Goal: Task Accomplishment & Management: Complete application form

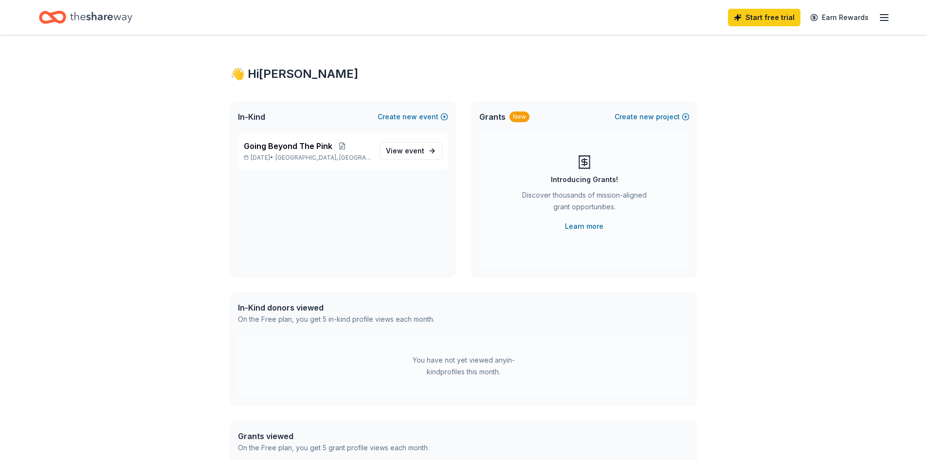
click at [73, 13] on icon "Home" at bounding box center [101, 17] width 62 height 20
click at [882, 16] on icon "button" at bounding box center [884, 18] width 12 height 12
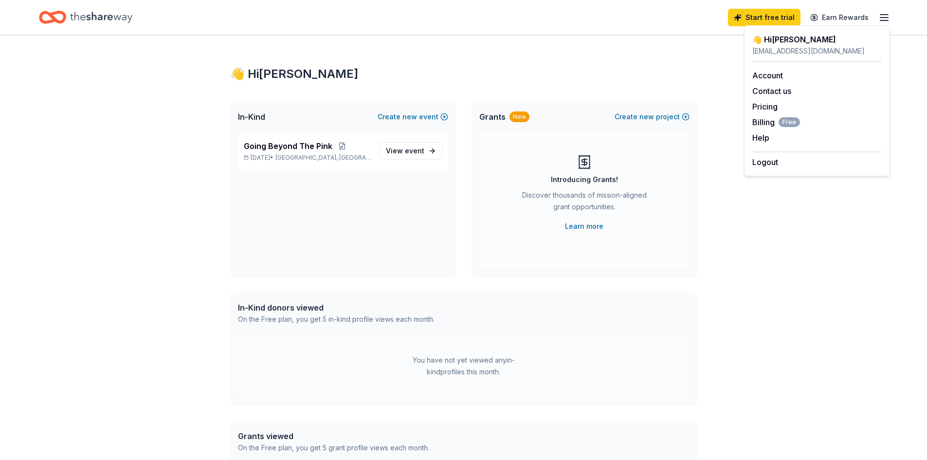
click at [604, 85] on div "👋 Hi Trina In-Kind Create new event Going Beyond The Pink Oct 01, 2025 • Wilmin…" at bounding box center [464, 309] width 498 height 549
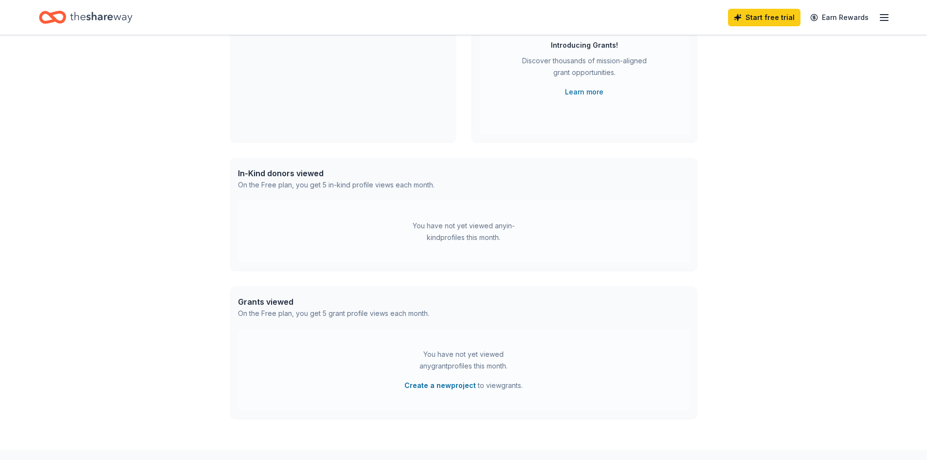
scroll to position [146, 0]
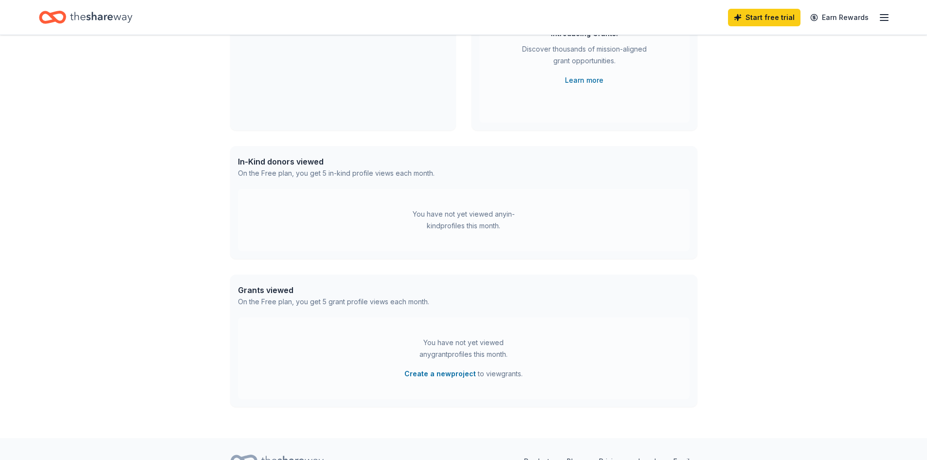
click at [456, 231] on div "You have not yet viewed any in-kind profiles this month." at bounding box center [464, 219] width 122 height 23
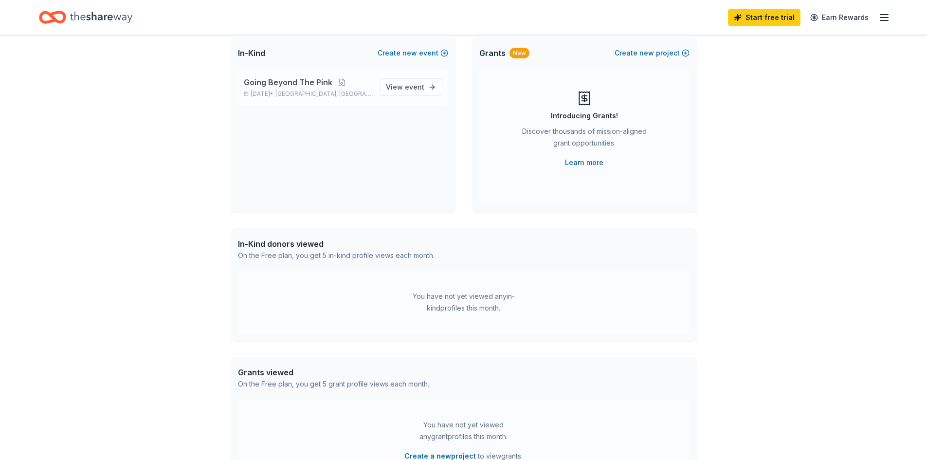
scroll to position [0, 0]
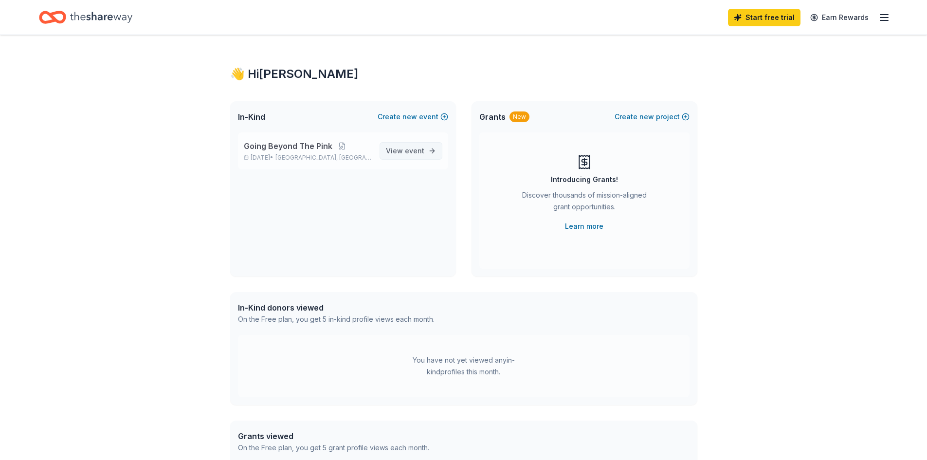
click at [382, 146] on link "View event" at bounding box center [411, 151] width 63 height 18
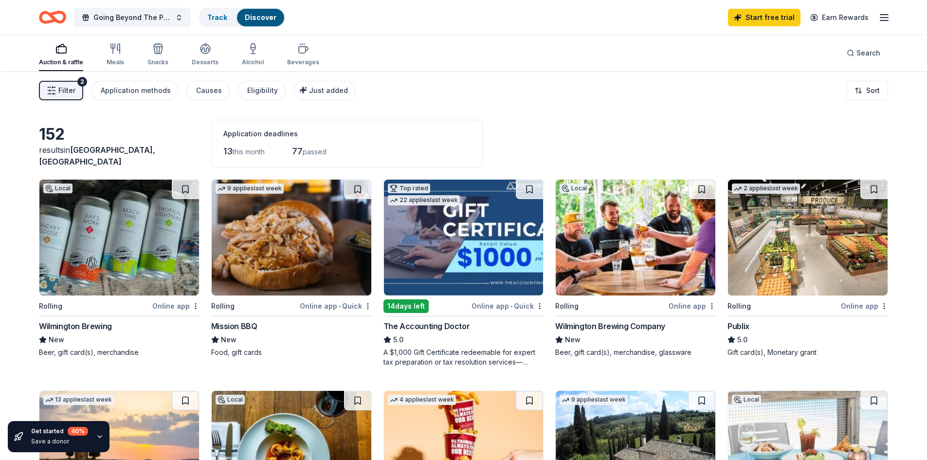
click at [133, 255] on img at bounding box center [119, 238] width 160 height 116
click at [307, 260] on img at bounding box center [292, 238] width 160 height 116
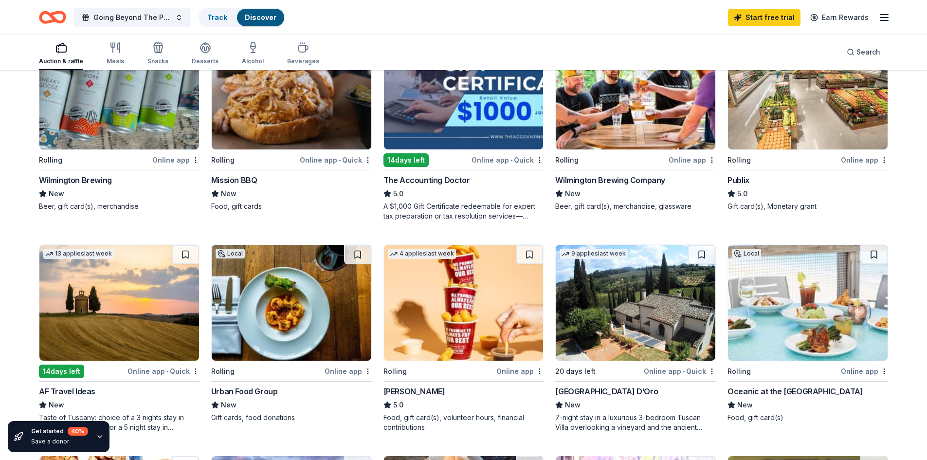
scroll to position [97, 0]
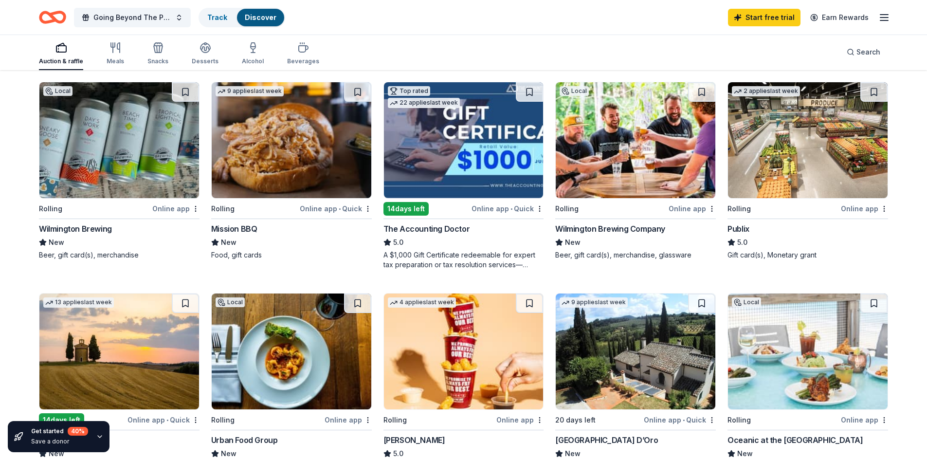
click at [786, 187] on img at bounding box center [808, 140] width 160 height 116
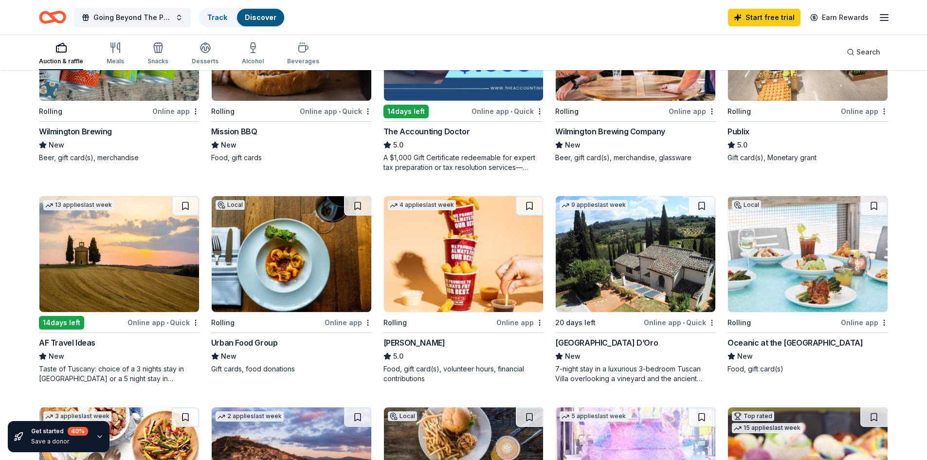
click at [438, 281] on img at bounding box center [464, 254] width 160 height 116
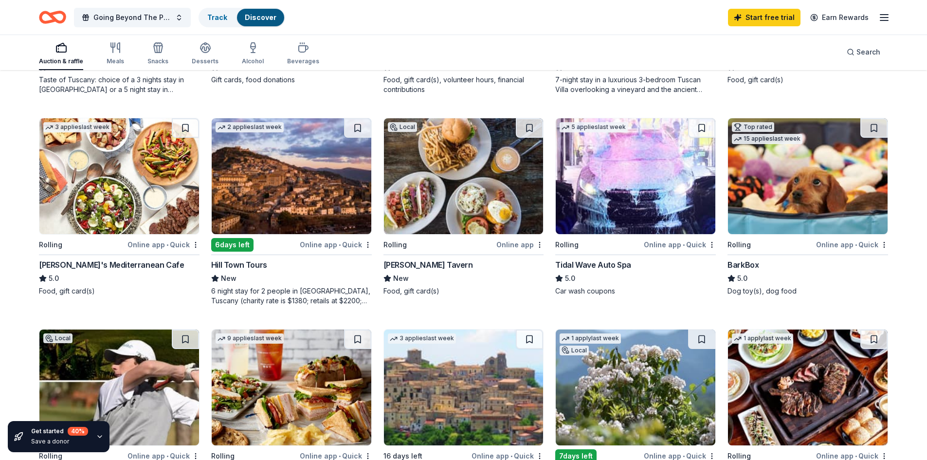
scroll to position [487, 0]
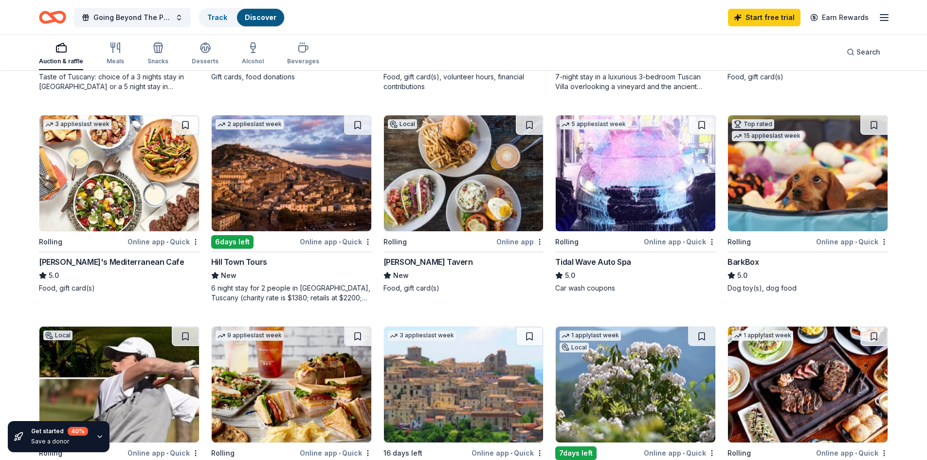
click at [812, 166] on img at bounding box center [808, 173] width 160 height 116
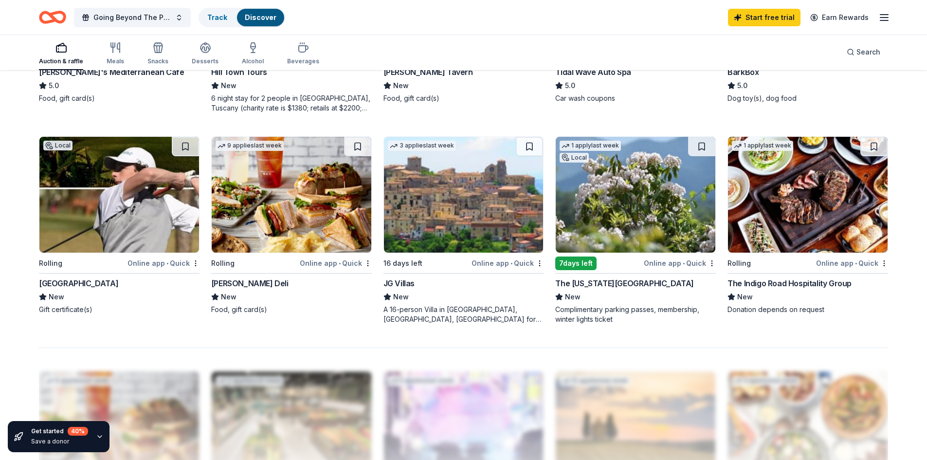
scroll to position [681, 0]
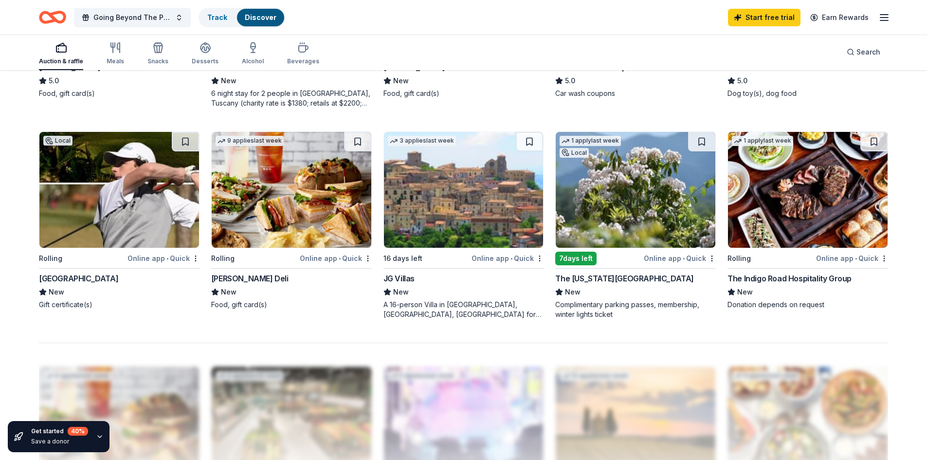
click at [633, 215] on img at bounding box center [636, 190] width 160 height 116
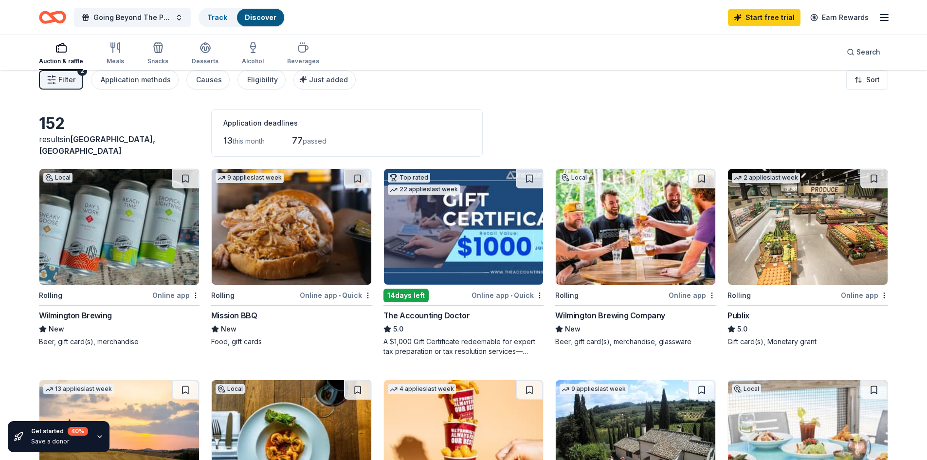
scroll to position [0, 0]
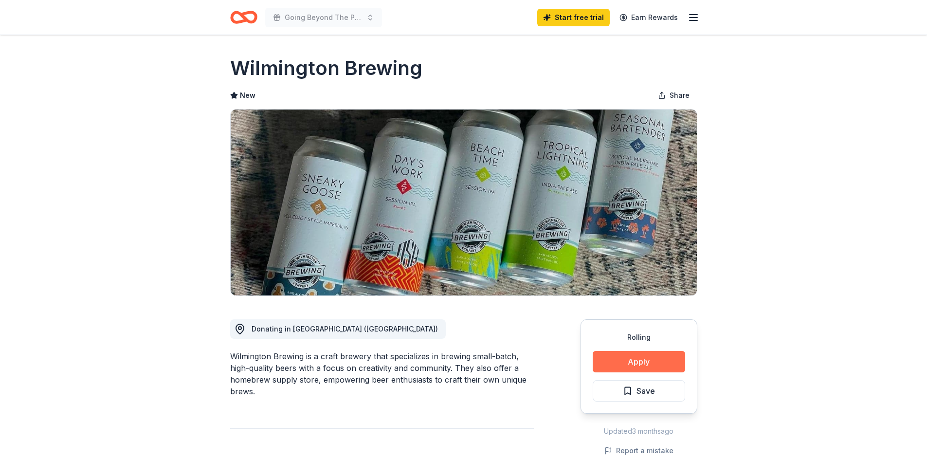
click at [654, 356] on button "Apply" at bounding box center [639, 361] width 92 height 21
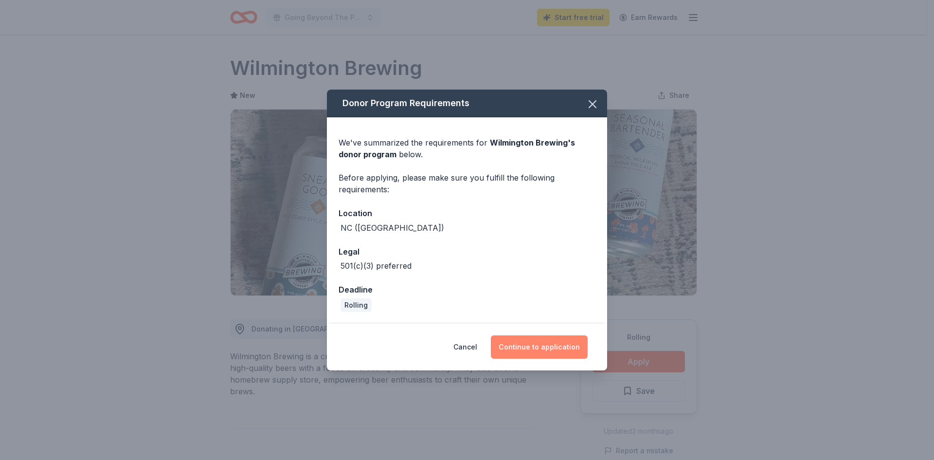
click at [532, 347] on button "Continue to application" at bounding box center [539, 346] width 97 height 23
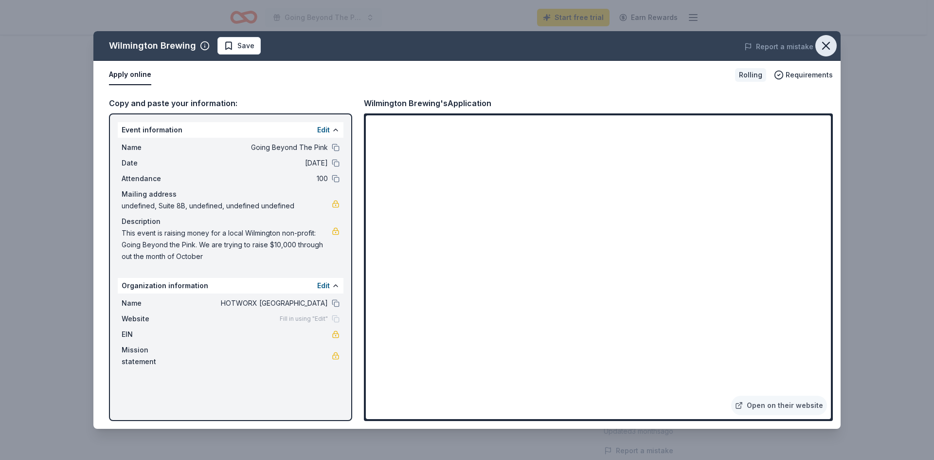
click at [826, 43] on icon "button" at bounding box center [827, 46] width 14 height 14
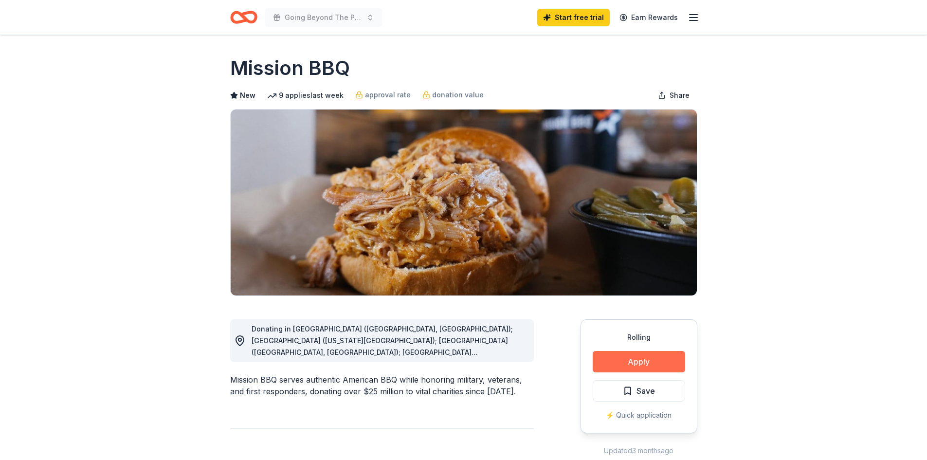
click at [632, 361] on button "Apply" at bounding box center [639, 361] width 92 height 21
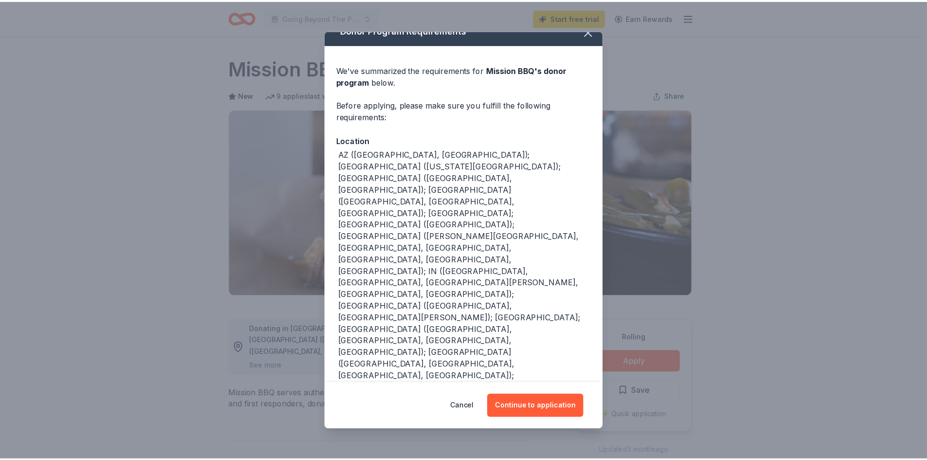
scroll to position [20, 0]
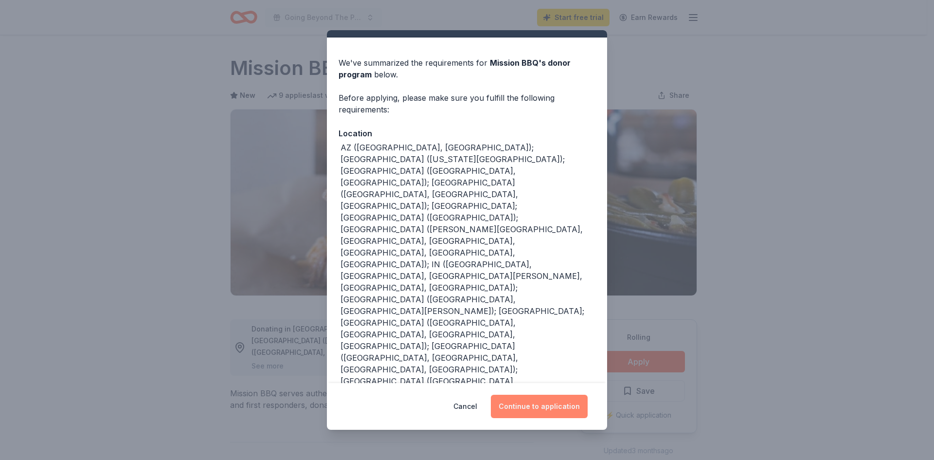
click at [549, 405] on button "Continue to application" at bounding box center [539, 406] width 97 height 23
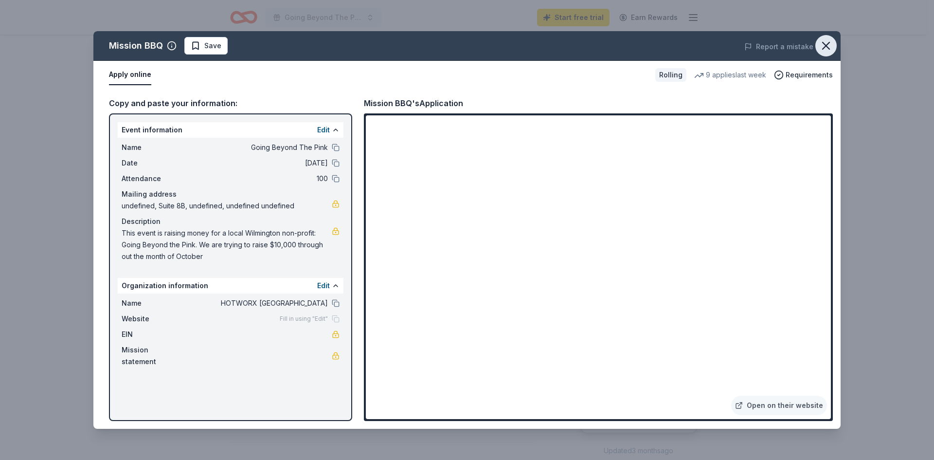
click at [826, 43] on icon "button" at bounding box center [827, 46] width 14 height 14
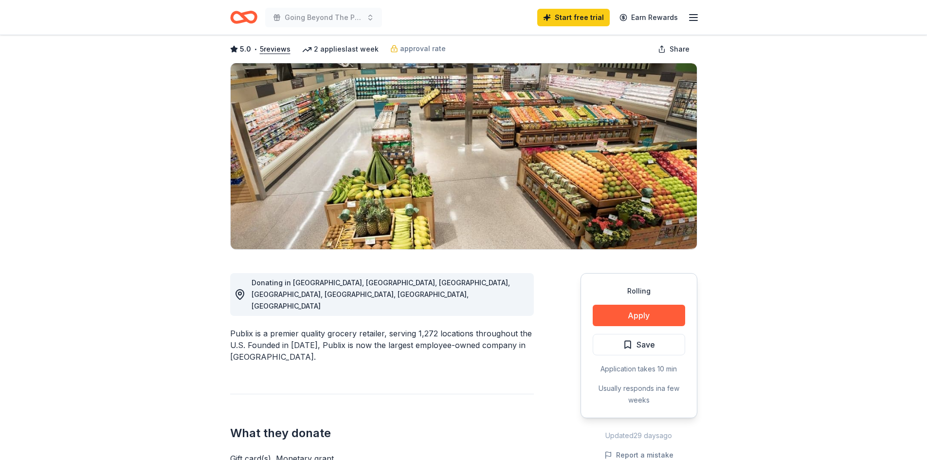
scroll to position [97, 0]
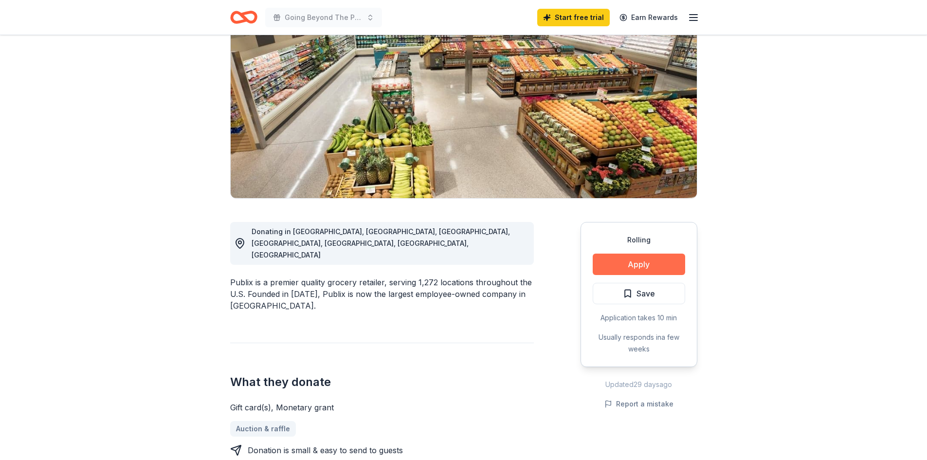
click at [626, 260] on button "Apply" at bounding box center [639, 264] width 92 height 21
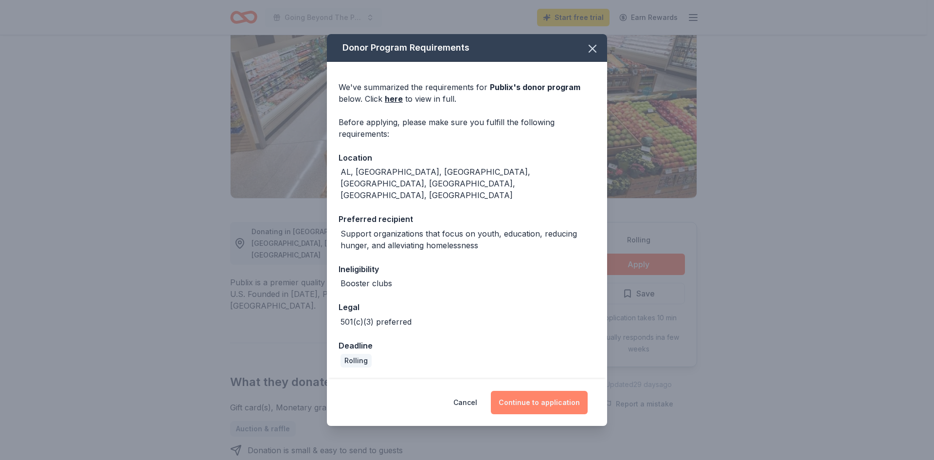
click at [537, 391] on button "Continue to application" at bounding box center [539, 402] width 97 height 23
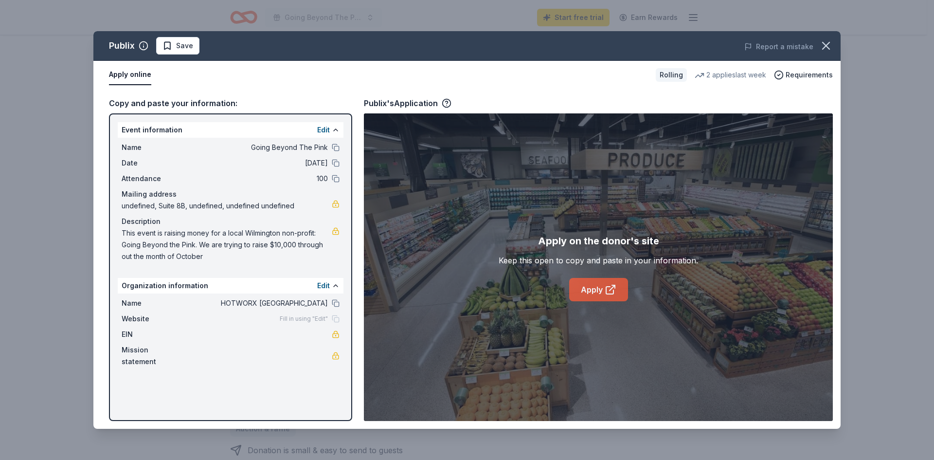
click at [605, 289] on icon at bounding box center [611, 290] width 12 height 12
click at [827, 45] on icon "button" at bounding box center [826, 45] width 7 height 7
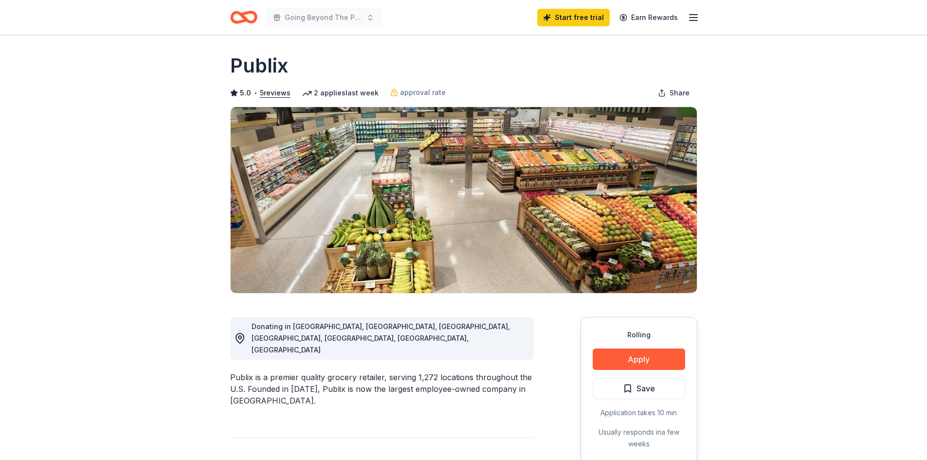
scroll to position [0, 0]
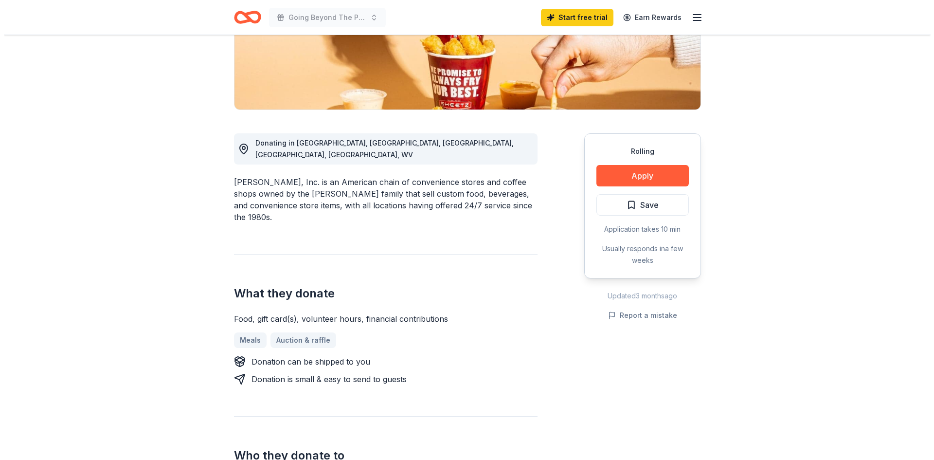
scroll to position [195, 0]
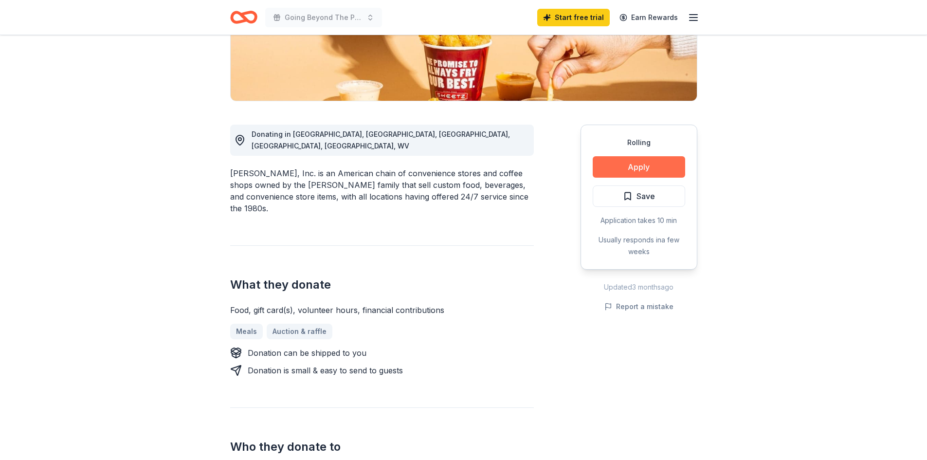
click at [675, 165] on button "Apply" at bounding box center [639, 166] width 92 height 21
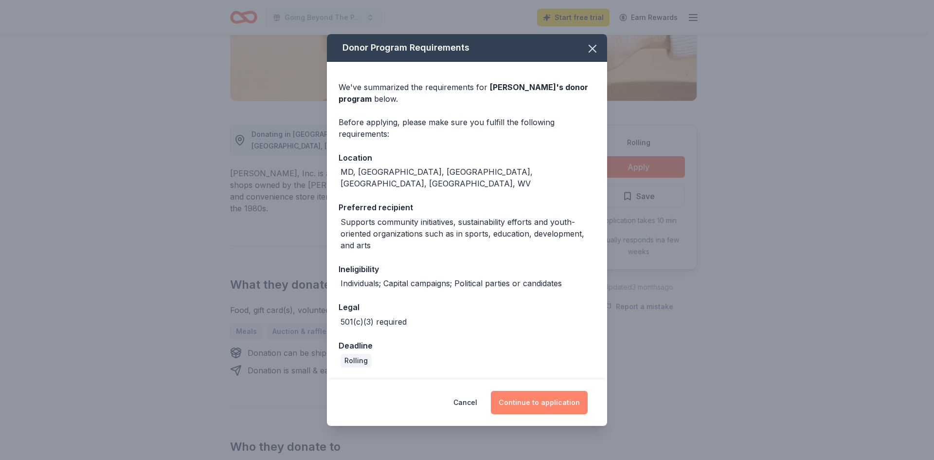
click at [530, 403] on button "Continue to application" at bounding box center [539, 402] width 97 height 23
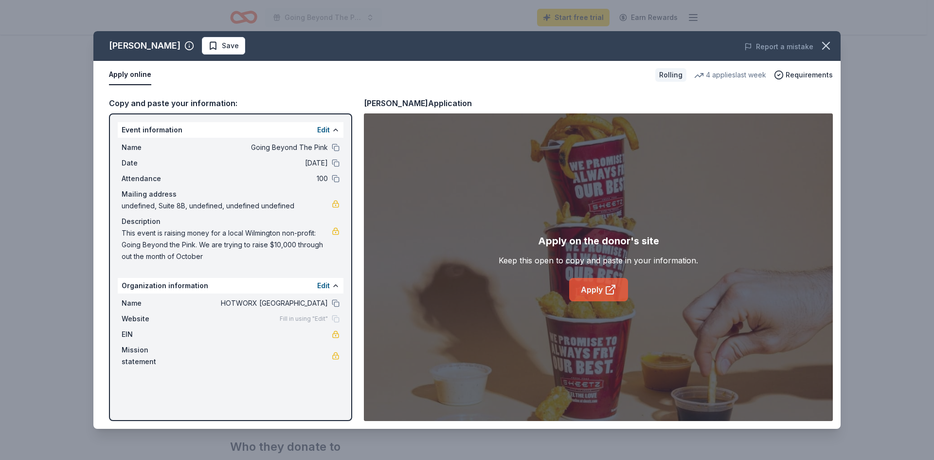
click at [595, 290] on link "Apply" at bounding box center [598, 289] width 59 height 23
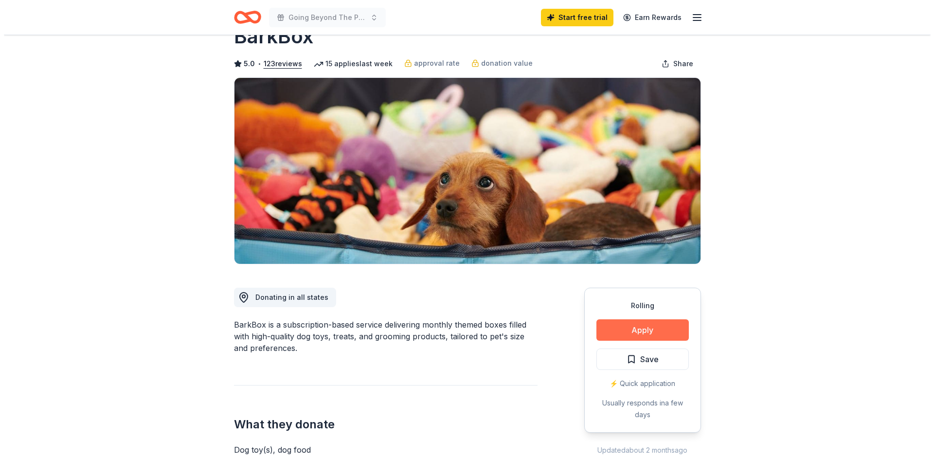
scroll to position [49, 0]
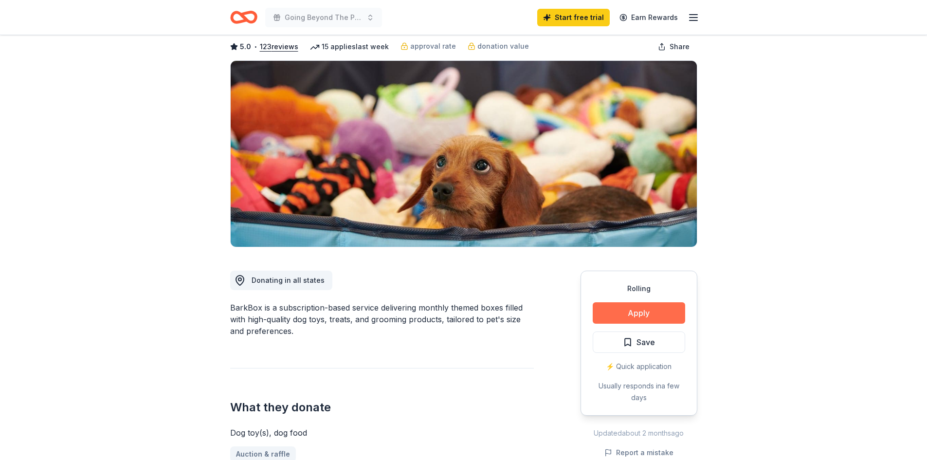
click at [613, 313] on button "Apply" at bounding box center [639, 312] width 92 height 21
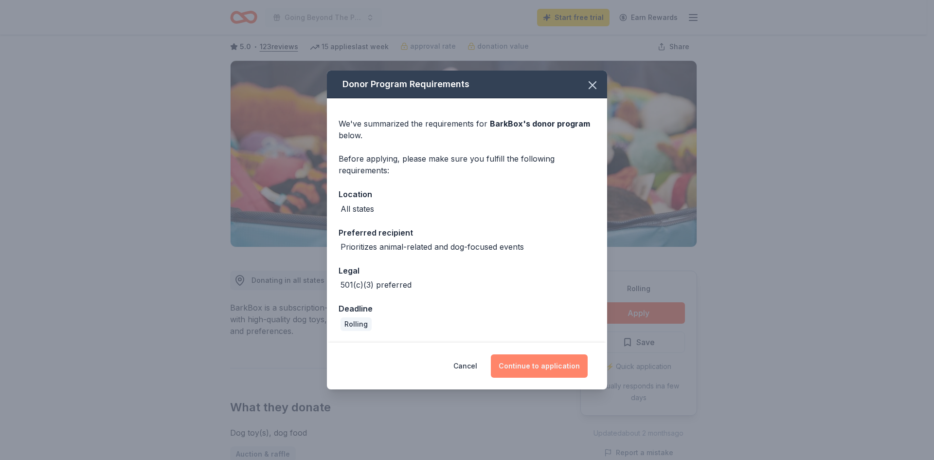
click at [550, 365] on button "Continue to application" at bounding box center [539, 365] width 97 height 23
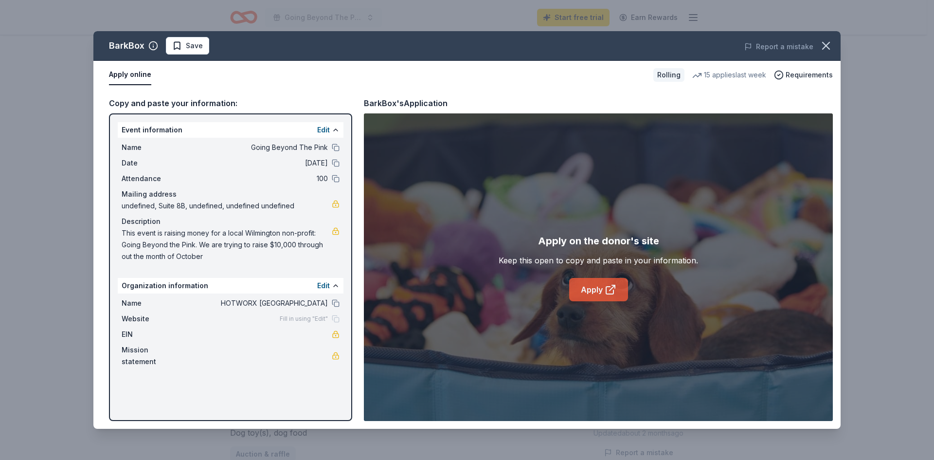
click at [597, 284] on link "Apply" at bounding box center [598, 289] width 59 height 23
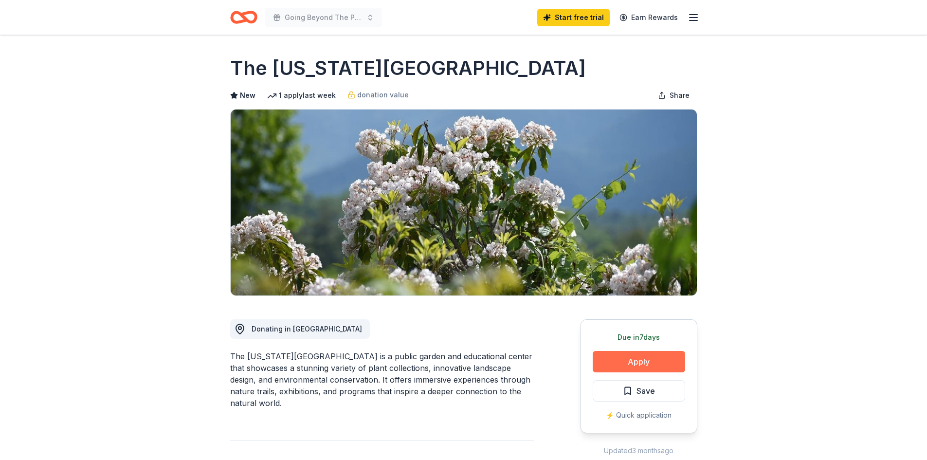
click at [654, 361] on button "Apply" at bounding box center [639, 361] width 92 height 21
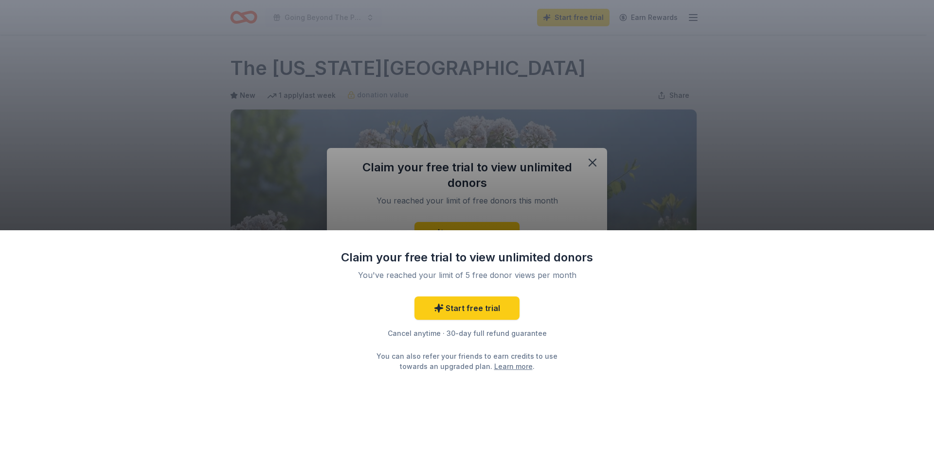
click at [560, 222] on div "Claim your free trial to view unlimited donors You've reached your limit of 5 f…" at bounding box center [467, 230] width 934 height 460
click at [597, 155] on div "Claim your free trial to view unlimited donors You've reached your limit of 5 f…" at bounding box center [467, 230] width 934 height 460
drag, startPoint x: 514, startPoint y: 347, endPoint x: 582, endPoint y: 266, distance: 105.4
click at [515, 347] on div "Start free trial Cancel anytime · 30-day full refund guarantee You can also ref…" at bounding box center [467, 333] width 253 height 75
drag, startPoint x: 583, startPoint y: 221, endPoint x: 582, endPoint y: 215, distance: 6.0
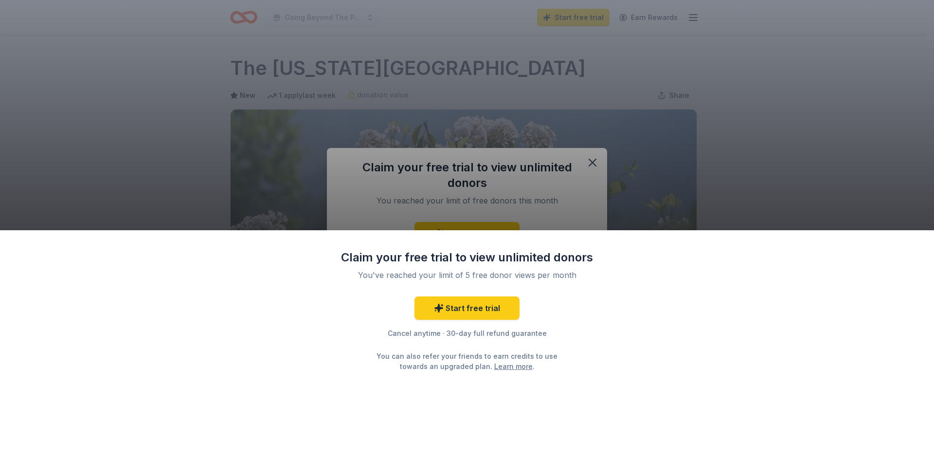
click at [583, 219] on div "Claim your free trial to view unlimited donors You've reached your limit of 5 f…" at bounding box center [467, 230] width 934 height 460
click at [601, 153] on div "Claim your free trial to view unlimited donors You've reached your limit of 5 f…" at bounding box center [467, 230] width 934 height 460
click at [641, 185] on div "Claim your free trial to view unlimited donors You've reached your limit of 5 f…" at bounding box center [467, 230] width 934 height 460
